Goal: Check status

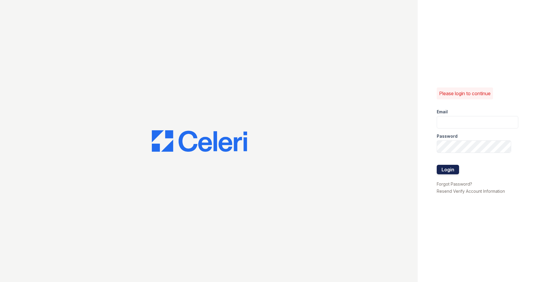
type input "[EMAIL_ADDRESS][DOMAIN_NAME]"
click at [452, 169] on button "Login" at bounding box center [448, 170] width 22 height 10
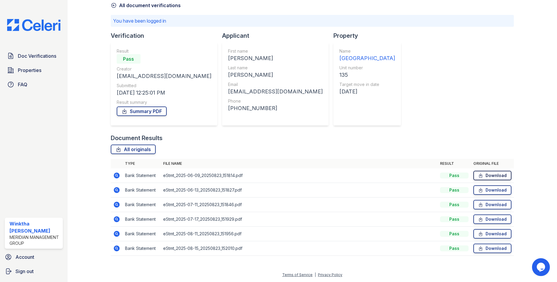
click at [478, 175] on icon at bounding box center [480, 176] width 5 height 6
